Goal: Contribute content: Contribute content

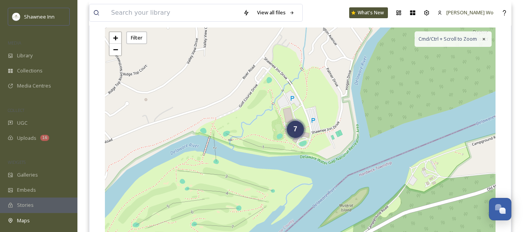
scroll to position [820, 0]
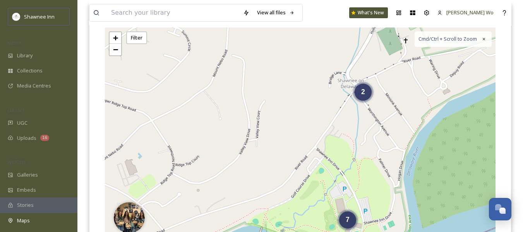
drag, startPoint x: 195, startPoint y: 89, endPoint x: 256, endPoint y: 199, distance: 125.1
click at [256, 199] on div "2 7 + − Leaflet | Map Courtesy of SnapSea © OpenStreetMap contributors Cmd/Ctrl…" at bounding box center [300, 143] width 391 height 232
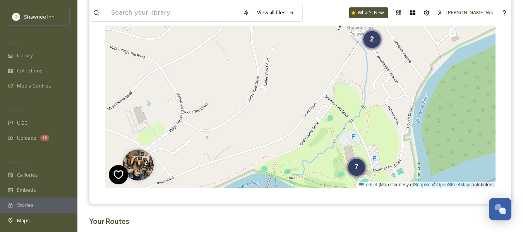
scroll to position [118, 0]
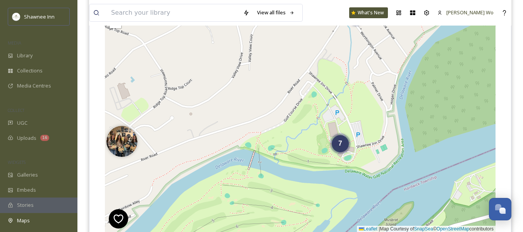
drag, startPoint x: 267, startPoint y: 151, endPoint x: 249, endPoint y: 75, distance: 77.9
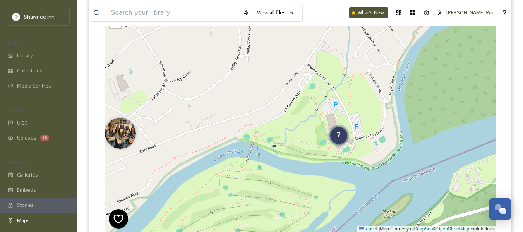
click at [249, 75] on div "2 7 + − Leaflet | Map Courtesy of SnapSea © OpenStreetMap contributors Cmd/Ctrl…" at bounding box center [300, 116] width 391 height 232
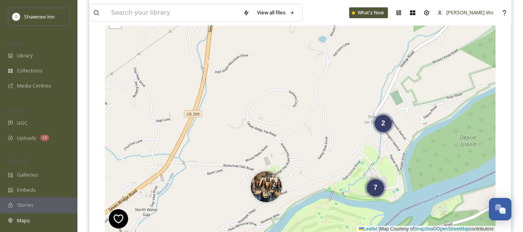
drag, startPoint x: 218, startPoint y: 47, endPoint x: 300, endPoint y: 129, distance: 115.5
click at [300, 129] on div "2 7 + − Leaflet | Map Courtesy of SnapSea © OpenStreetMap contributors Cmd/Ctrl…" at bounding box center [300, 116] width 391 height 232
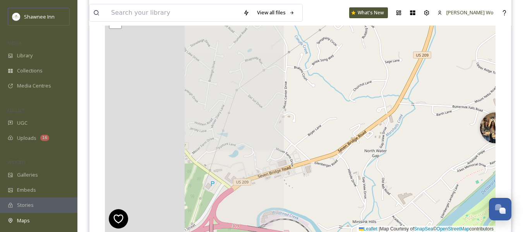
drag, startPoint x: 180, startPoint y: 144, endPoint x: 408, endPoint y: 86, distance: 235.0
click at [408, 86] on div "2 7 + − Leaflet | Map Courtesy of SnapSea © OpenStreetMap contributors Cmd/Ctrl…" at bounding box center [300, 116] width 391 height 232
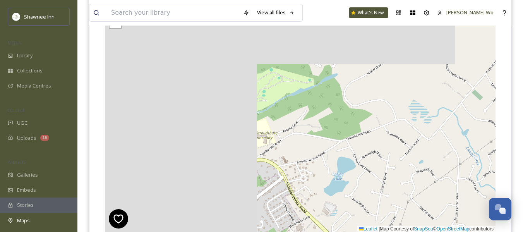
drag, startPoint x: 153, startPoint y: 107, endPoint x: 393, endPoint y: 250, distance: 280.2
click at [393, 231] on html "Shawnee Inn MEDIA Library Collections Media Centres COLLECT UGC Uploads 16 WIDG…" at bounding box center [261, 95] width 523 height 427
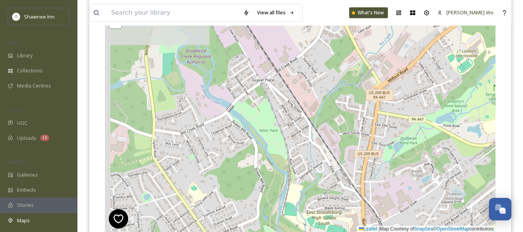
drag, startPoint x: 195, startPoint y: 162, endPoint x: 374, endPoint y: 112, distance: 184.9
click at [374, 112] on div "2 7 + − Leaflet | Map Courtesy of SnapSea © OpenStreetMap contributors Cmd/Ctrl…" at bounding box center [300, 116] width 391 height 232
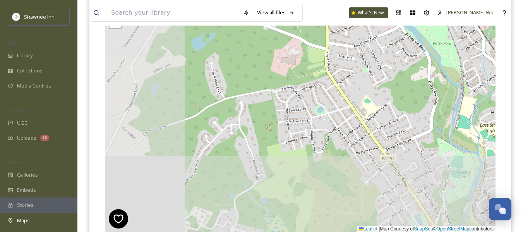
drag, startPoint x: 185, startPoint y: 132, endPoint x: 351, endPoint y: 50, distance: 184.9
click at [351, 50] on div "+ − Leaflet | Map Courtesy of SnapSea © OpenStreetMap contributors Cmd/Ctrl + S…" at bounding box center [300, 116] width 391 height 232
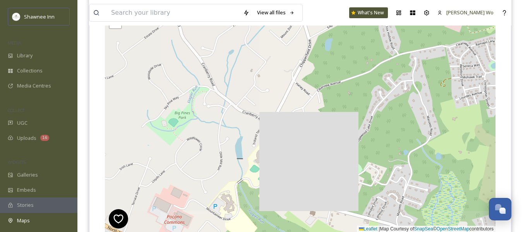
drag, startPoint x: 230, startPoint y: 122, endPoint x: 403, endPoint y: 78, distance: 179.3
click at [403, 78] on div "+ − Leaflet | Map Courtesy of SnapSea © OpenStreetMap contributors Cmd/Ctrl + S…" at bounding box center [300, 116] width 391 height 232
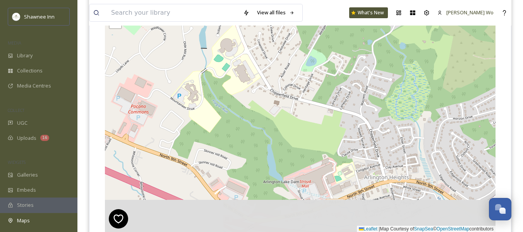
drag, startPoint x: 326, startPoint y: 192, endPoint x: 290, endPoint y: 80, distance: 117.5
click at [290, 80] on div "+ − Leaflet | Map Courtesy of SnapSea © OpenStreetMap contributors Cmd/Ctrl + S…" at bounding box center [300, 116] width 391 height 232
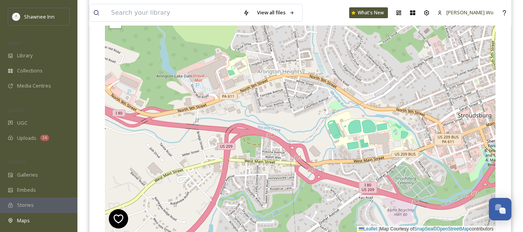
drag, startPoint x: 282, startPoint y: 179, endPoint x: 175, endPoint y: 75, distance: 149.2
click at [175, 75] on div "+ − Leaflet | Map Courtesy of SnapSea © OpenStreetMap contributors Cmd/Ctrl + S…" at bounding box center [300, 116] width 391 height 232
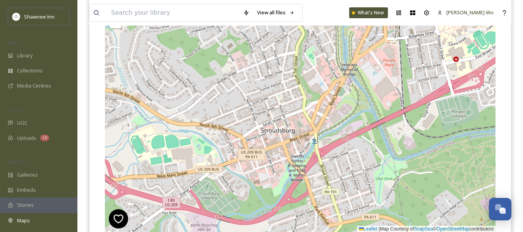
drag, startPoint x: 414, startPoint y: 137, endPoint x: 217, endPoint y: 152, distance: 197.2
click at [217, 152] on div "+ − Leaflet | Map Courtesy of SnapSea © OpenStreetMap contributors Cmd/Ctrl + S…" at bounding box center [300, 116] width 391 height 232
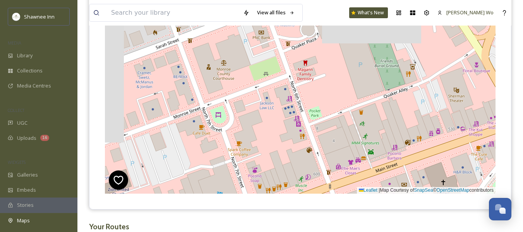
drag, startPoint x: 300, startPoint y: 96, endPoint x: 334, endPoint y: 148, distance: 62.3
click at [334, 148] on div "+ − Leaflet | Map Courtesy of SnapSea © OpenStreetMap contributors Cmd/Ctrl + S…" at bounding box center [300, 78] width 391 height 232
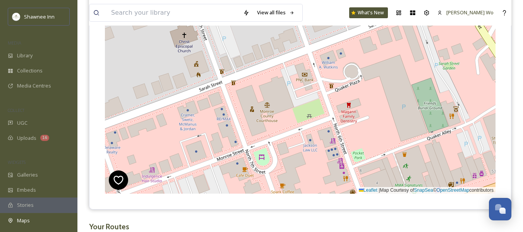
drag, startPoint x: 251, startPoint y: 154, endPoint x: 295, endPoint y: 196, distance: 60.5
click at [295, 196] on div "+ − Leaflet | Map Courtesy of SnapSea © OpenStreetMap contributors Cmd/Ctrl + S…" at bounding box center [300, 77] width 422 height 263
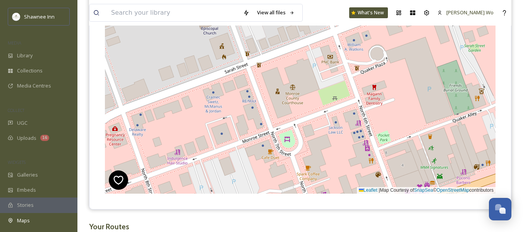
drag, startPoint x: 163, startPoint y: 84, endPoint x: 189, endPoint y: 67, distance: 31.1
click at [189, 67] on div "+ − Leaflet | Map Courtesy of SnapSea © OpenStreetMap contributors Cmd/Ctrl + S…" at bounding box center [300, 78] width 391 height 232
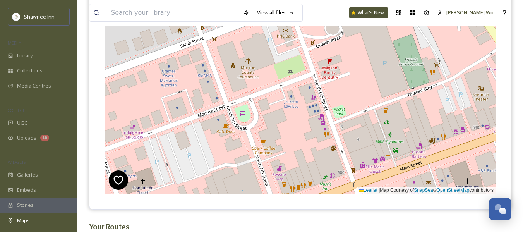
drag, startPoint x: 325, startPoint y: 150, endPoint x: 281, endPoint y: 124, distance: 51.5
click at [281, 124] on div "+ − Leaflet | Map Courtesy of SnapSea © OpenStreetMap contributors Cmd/Ctrl + S…" at bounding box center [300, 78] width 391 height 232
click at [268, 93] on div "+ − Leaflet | Map Courtesy of SnapSea © OpenStreetMap contributors Cmd/Ctrl + S…" at bounding box center [300, 78] width 391 height 232
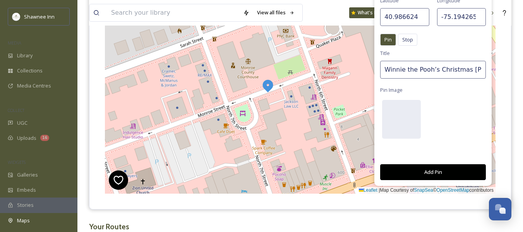
click at [405, 72] on input "Winnie the Pooh’s Christmas [PERSON_NAME] at the [GEOGRAPHIC_DATA]" at bounding box center [433, 70] width 106 height 18
paste input "Downtown Stroudsburg Christmas Tree Lighting"
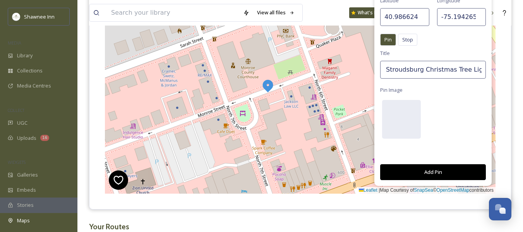
type input "Downtown Stroudsburg Christmas Tree Lighting"
click at [411, 120] on div at bounding box center [401, 119] width 39 height 39
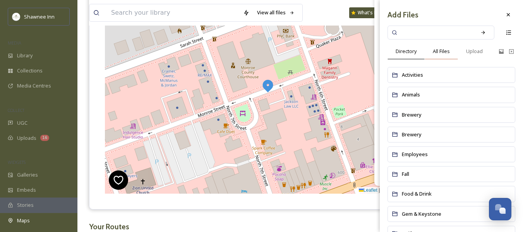
click at [451, 50] on div "All Files" at bounding box center [441, 51] width 33 height 16
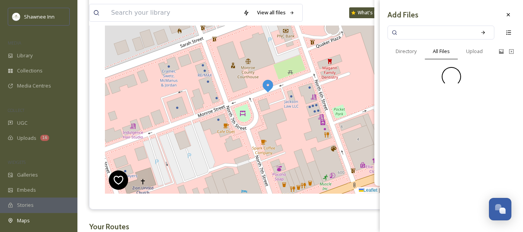
click at [442, 33] on input at bounding box center [435, 32] width 73 height 17
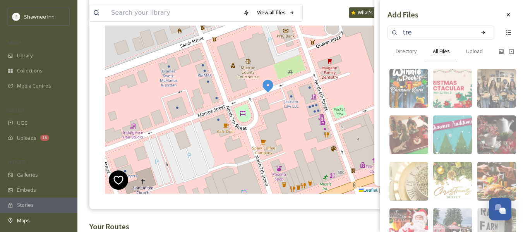
type input "tree"
type input "lighting"
click at [481, 31] on icon at bounding box center [482, 32] width 3 height 3
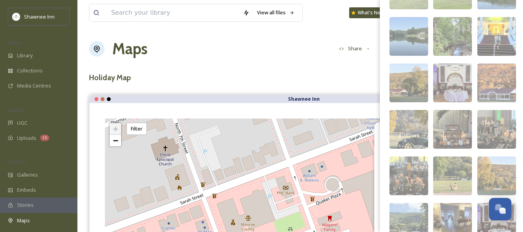
scroll to position [13, 0]
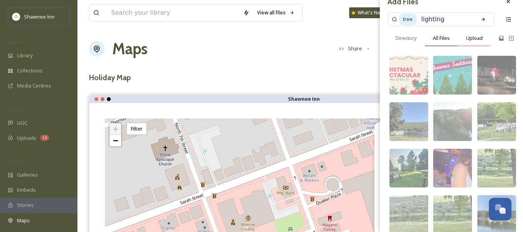
click at [479, 41] on span "Upload" at bounding box center [474, 37] width 17 height 7
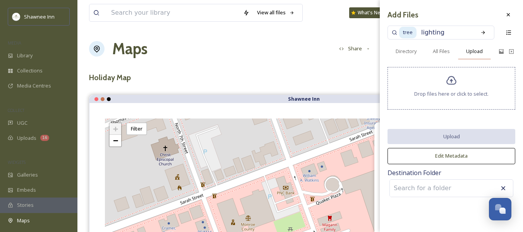
scroll to position [0, 0]
click at [456, 77] on icon at bounding box center [451, 80] width 11 height 11
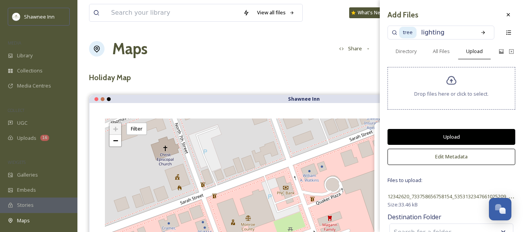
click at [470, 131] on button "Upload" at bounding box center [451, 137] width 128 height 16
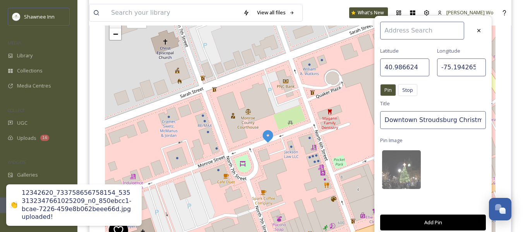
scroll to position [116, 0]
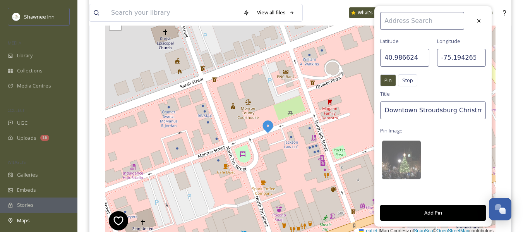
click at [435, 209] on button "Add Pin" at bounding box center [433, 213] width 106 height 16
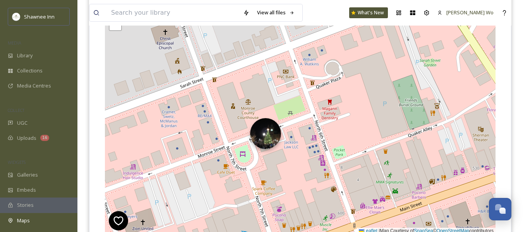
click at [269, 137] on img at bounding box center [265, 133] width 31 height 31
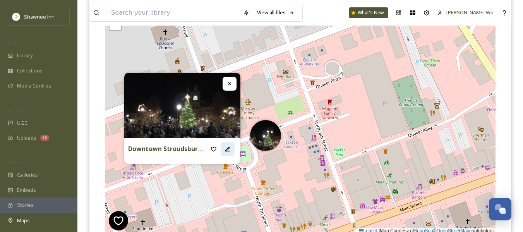
click at [225, 148] on icon at bounding box center [228, 149] width 6 height 6
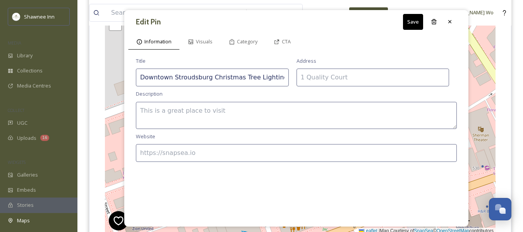
click at [266, 106] on textarea at bounding box center [296, 115] width 321 height 27
paste textarea "Kick off the holiday season in the heart of Downtown [GEOGRAPHIC_DATA]! [DATE][…"
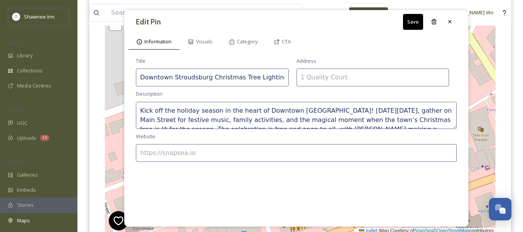
scroll to position [14, 0]
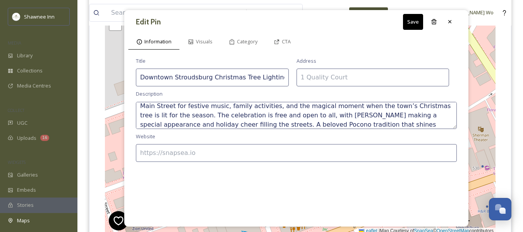
type textarea "Kick off the holiday season in the heart of Downtown [GEOGRAPHIC_DATA]! [DATE][…"
click at [312, 154] on input at bounding box center [296, 153] width 321 height 18
paste input "[URL][DOMAIN_NAME]"
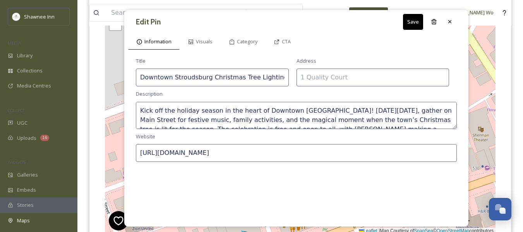
type input "[URL][DOMAIN_NAME]"
click at [330, 74] on input at bounding box center [373, 78] width 153 height 18
paste input "[STREET_ADDRESS]"
type input "[STREET_ADDRESS]"
click at [416, 20] on button "Save" at bounding box center [413, 22] width 20 height 16
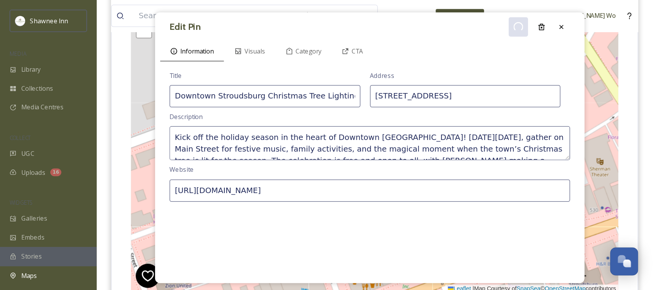
scroll to position [83, 0]
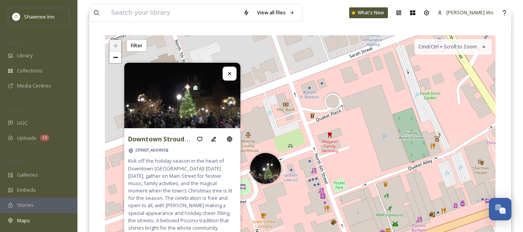
click at [229, 74] on icon at bounding box center [229, 73] width 3 height 3
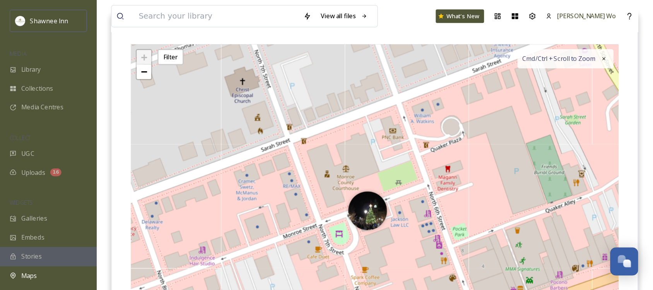
scroll to position [769, 0]
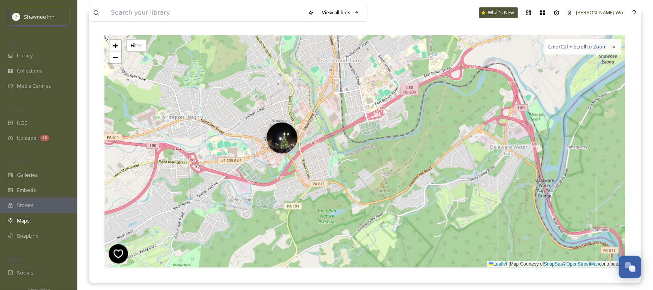
drag, startPoint x: 545, startPoint y: 130, endPoint x: 358, endPoint y: 125, distance: 186.6
click at [358, 125] on div "2 7 + − Leaflet | Map Courtesy of SnapSea © OpenStreetMap contributors Cmd/Ctrl…" at bounding box center [365, 151] width 521 height 232
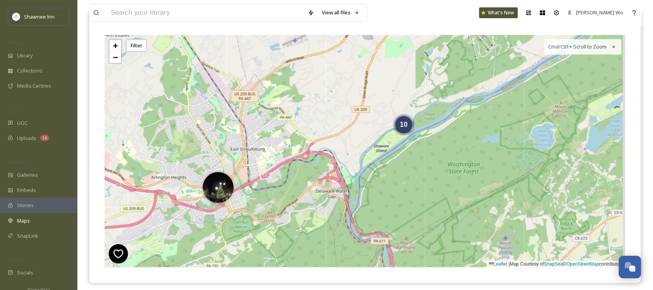
drag, startPoint x: 477, startPoint y: 127, endPoint x: 390, endPoint y: 178, distance: 100.8
click at [390, 178] on div "10 + − Leaflet | Map Courtesy of SnapSea © OpenStreetMap contributors Cmd/Ctrl …" at bounding box center [365, 151] width 521 height 232
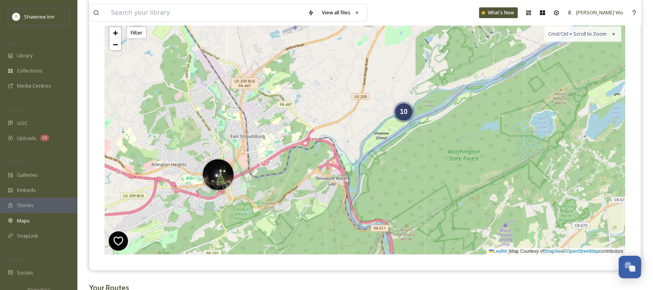
scroll to position [97, 0]
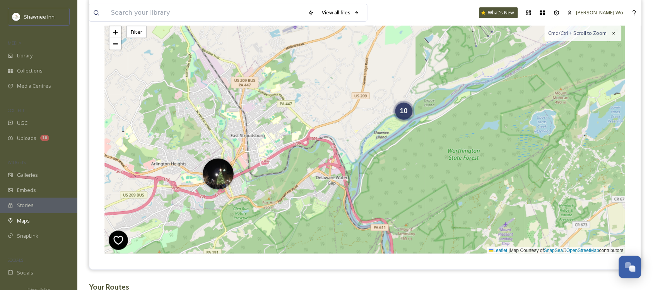
click at [411, 148] on div "10 + − Leaflet | Map Courtesy of SnapSea © OpenStreetMap contributors Cmd/Ctrl …" at bounding box center [365, 138] width 521 height 232
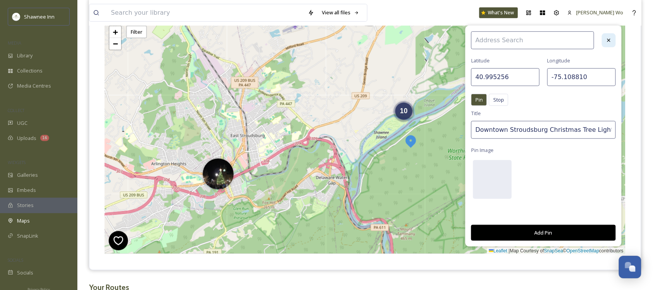
drag, startPoint x: 618, startPoint y: 31, endPoint x: 608, endPoint y: 39, distance: 12.7
click at [523, 38] on div "[GEOGRAPHIC_DATA] Pin Stop Pin Stop Title Downtown Stroudsburg Christmas Tree L…" at bounding box center [544, 136] width 156 height 221
click at [523, 39] on icon at bounding box center [609, 40] width 6 height 6
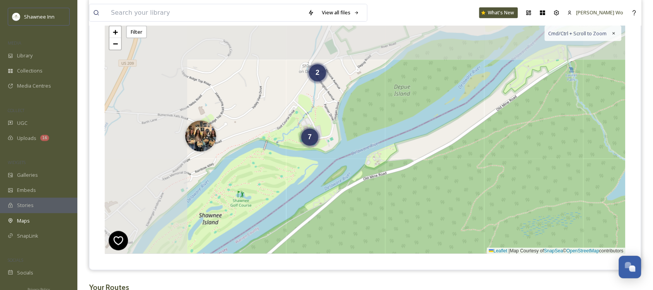
drag, startPoint x: 320, startPoint y: 132, endPoint x: 384, endPoint y: 167, distance: 72.9
click at [384, 167] on div "2 7 + − Leaflet | Map Courtesy of SnapSea © OpenStreetMap contributors Cmd/Ctrl…" at bounding box center [365, 138] width 521 height 232
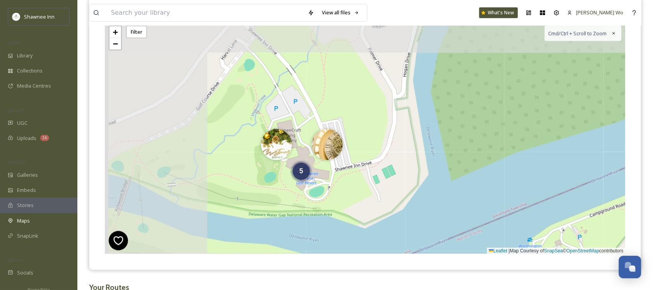
drag, startPoint x: 261, startPoint y: 117, endPoint x: 406, endPoint y: 158, distance: 150.1
click at [406, 158] on div "2 5 + − Leaflet | Map Courtesy of SnapSea © OpenStreetMap contributors Cmd/Ctrl…" at bounding box center [365, 138] width 521 height 232
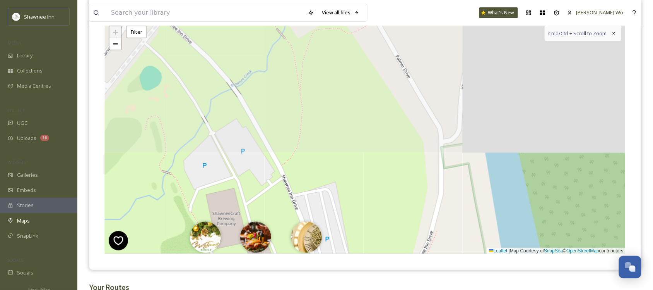
drag, startPoint x: 388, startPoint y: 75, endPoint x: 382, endPoint y: 218, distance: 142.6
click at [382, 218] on div "+ − Leaflet | Map Courtesy of SnapSea © OpenStreetMap contributors Cmd/Ctrl + S…" at bounding box center [365, 138] width 521 height 232
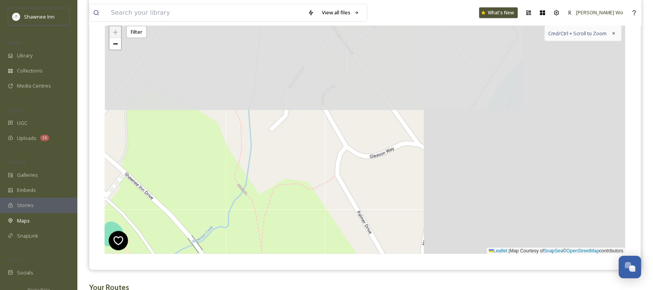
drag, startPoint x: 389, startPoint y: 108, endPoint x: 351, endPoint y: 264, distance: 160.6
click at [351, 231] on div "+ − Leaflet | Map Courtesy of SnapSea © OpenStreetMap contributors Cmd/Ctrl + S…" at bounding box center [365, 137] width 552 height 263
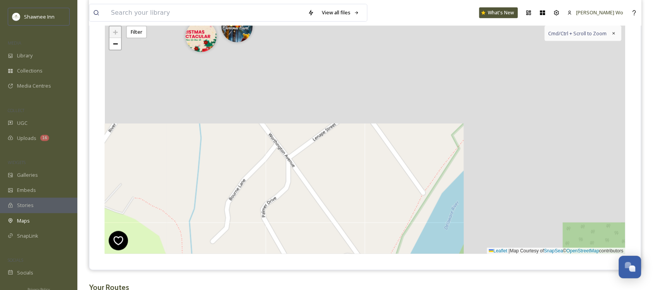
drag, startPoint x: 384, startPoint y: 134, endPoint x: 310, endPoint y: 281, distance: 164.8
click at [310, 231] on div "View all files What's New [PERSON_NAME] Wo Maps Share Customise Add Map Route A…" at bounding box center [365, 117] width 576 height 428
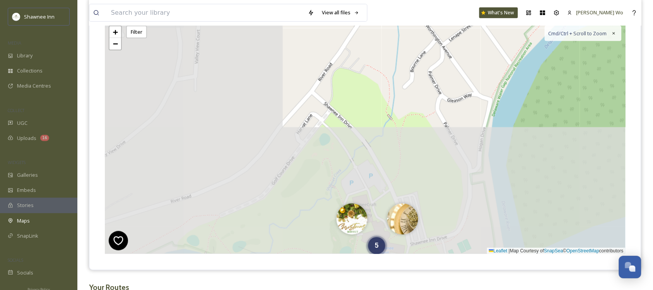
drag, startPoint x: 210, startPoint y: 213, endPoint x: 386, endPoint y: 74, distance: 224.8
click at [390, 72] on div "2 5 + − Leaflet | Map Courtesy of SnapSea © OpenStreetMap contributors Cmd/Ctrl…" at bounding box center [365, 138] width 521 height 232
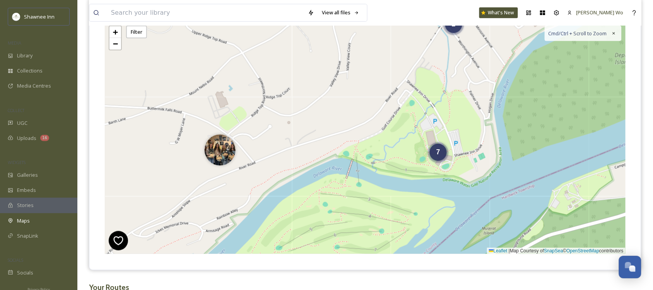
drag, startPoint x: 328, startPoint y: 163, endPoint x: 430, endPoint y: 117, distance: 111.9
click at [430, 117] on div "2 7 + − Leaflet | Map Courtesy of SnapSea © OpenStreetMap contributors Cmd/Ctrl…" at bounding box center [365, 138] width 521 height 232
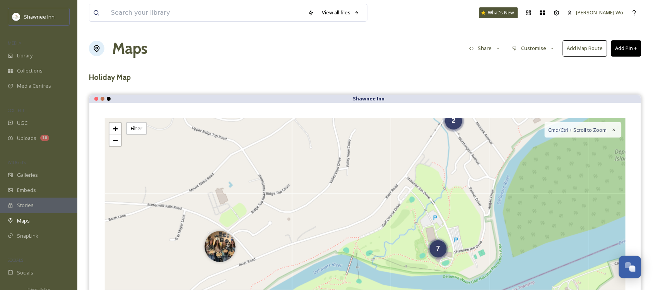
scroll to position [0, 0]
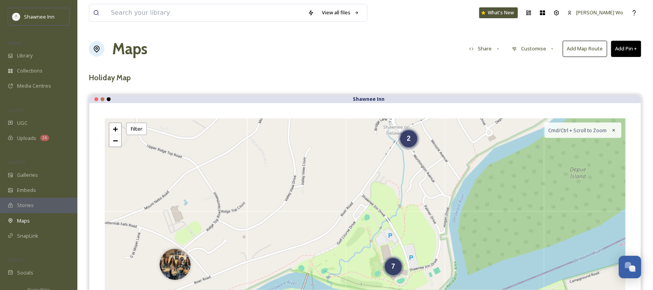
drag, startPoint x: 427, startPoint y: 177, endPoint x: 382, endPoint y: 194, distance: 48.2
click at [382, 194] on div "2 7 + − Leaflet | Map Courtesy of SnapSea © OpenStreetMap contributors Cmd/Ctrl…" at bounding box center [365, 234] width 521 height 232
